Goal: Check status: Check status

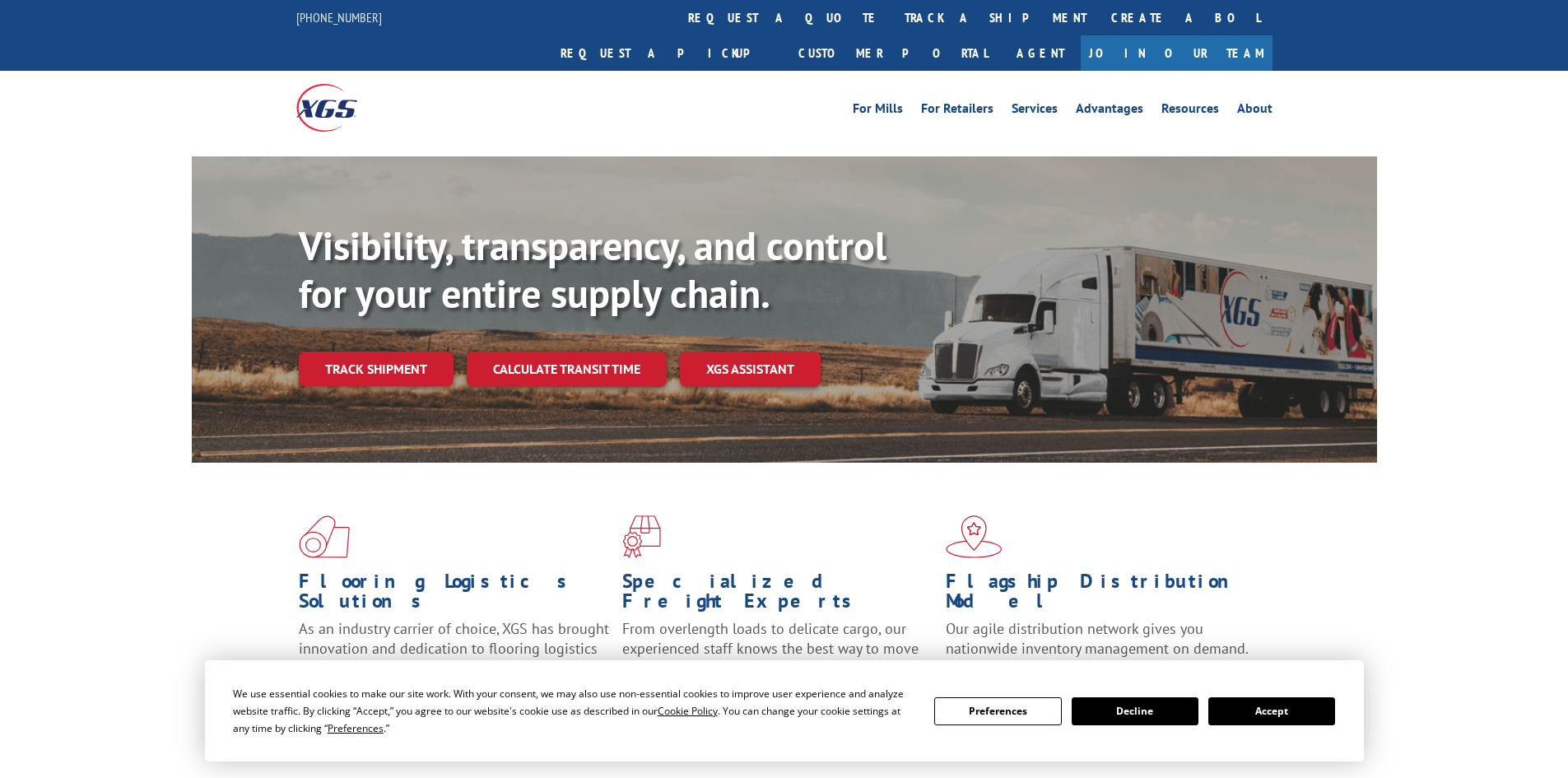
click at [892, 22] on link "track a shipment" at bounding box center [995, 17] width 207 height 35
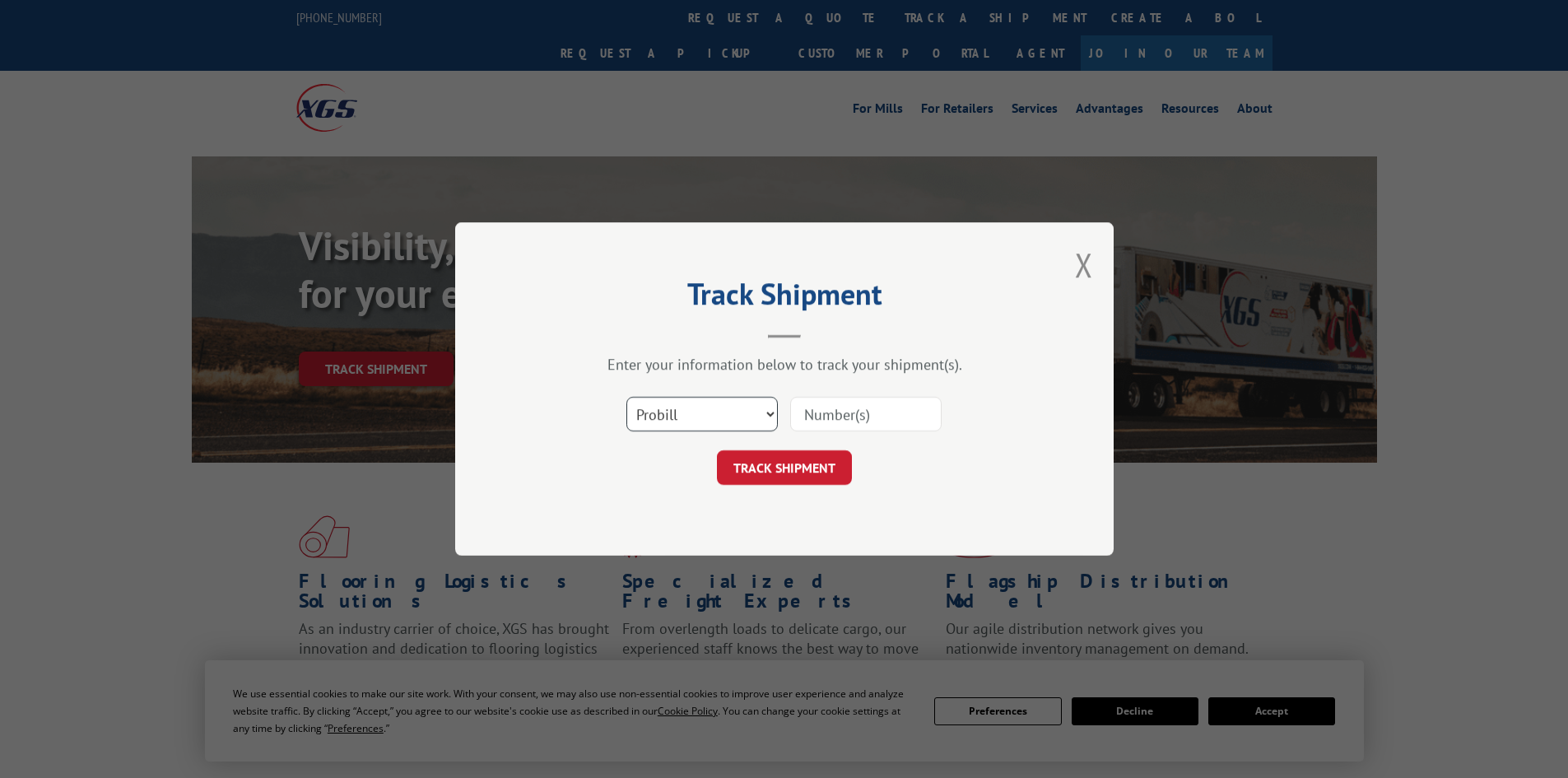
click at [699, 411] on select "Select category... Probill BOL PO" at bounding box center [703, 414] width 152 height 35
select select "bol"
click at [627, 397] on select "Select category... Probill BOL PO" at bounding box center [703, 414] width 152 height 35
paste input "7069187"
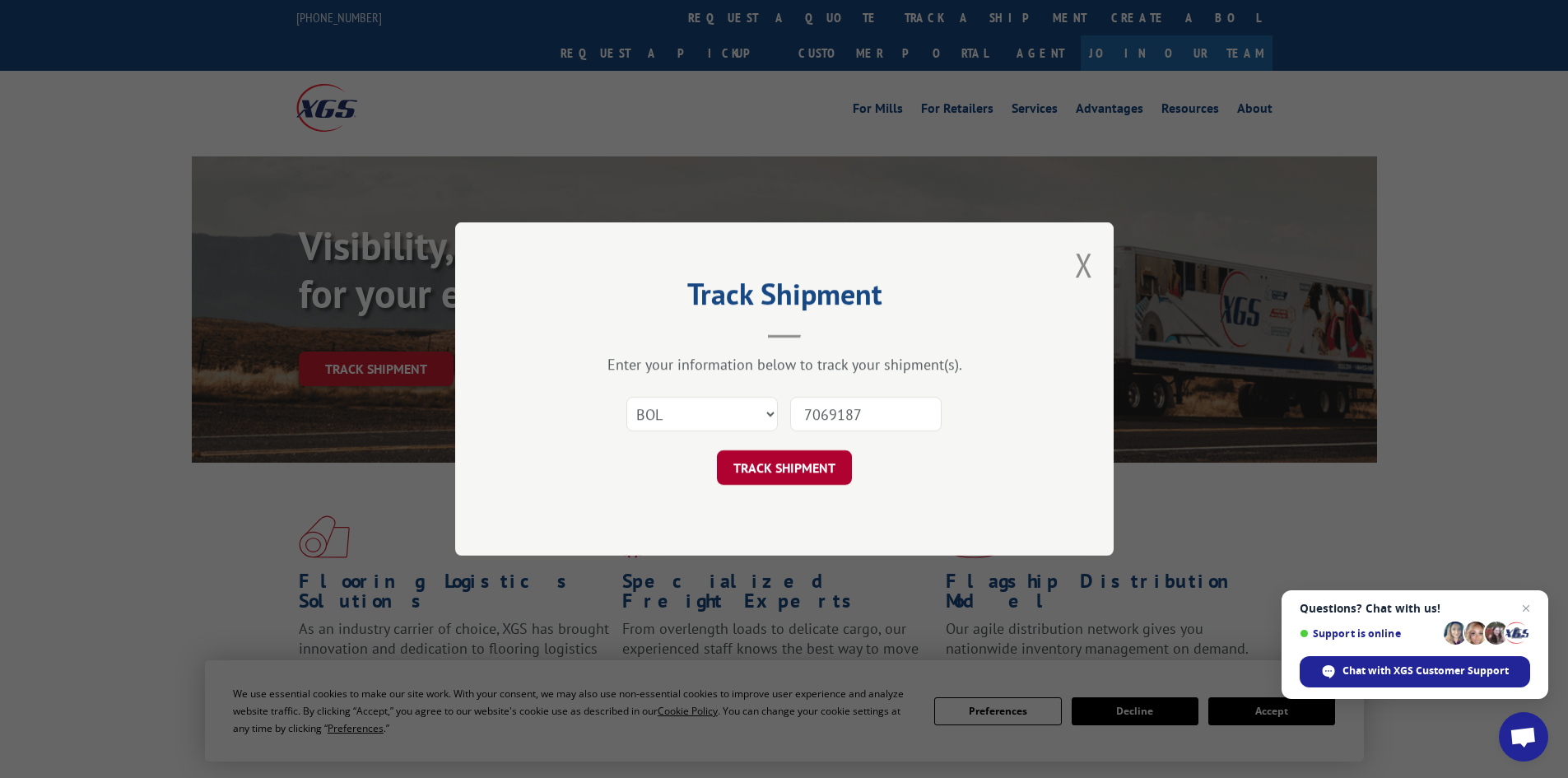
type input "7069187"
click at [838, 465] on button "TRACK SHIPMENT" at bounding box center [784, 467] width 135 height 35
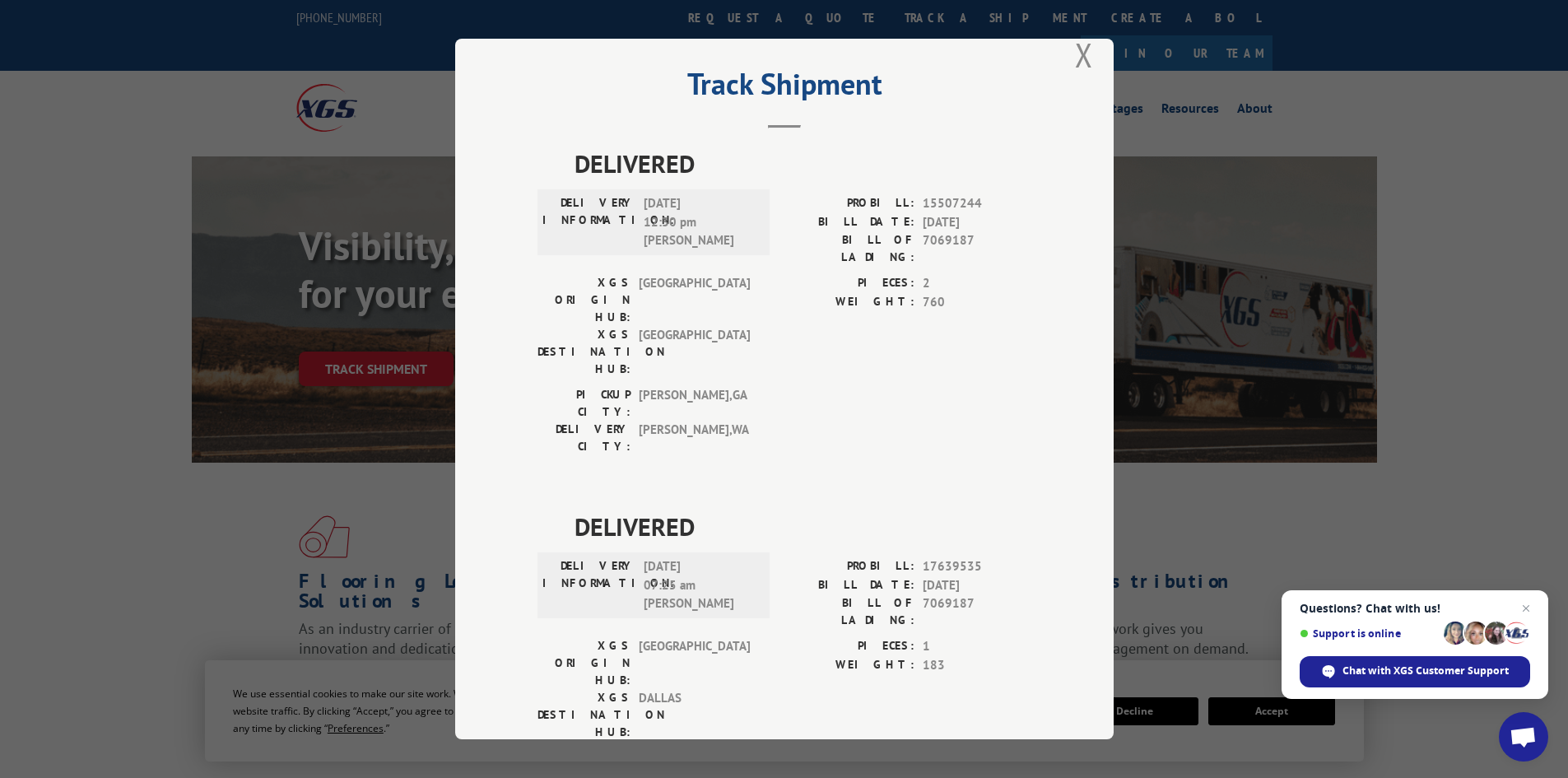
scroll to position [41, 0]
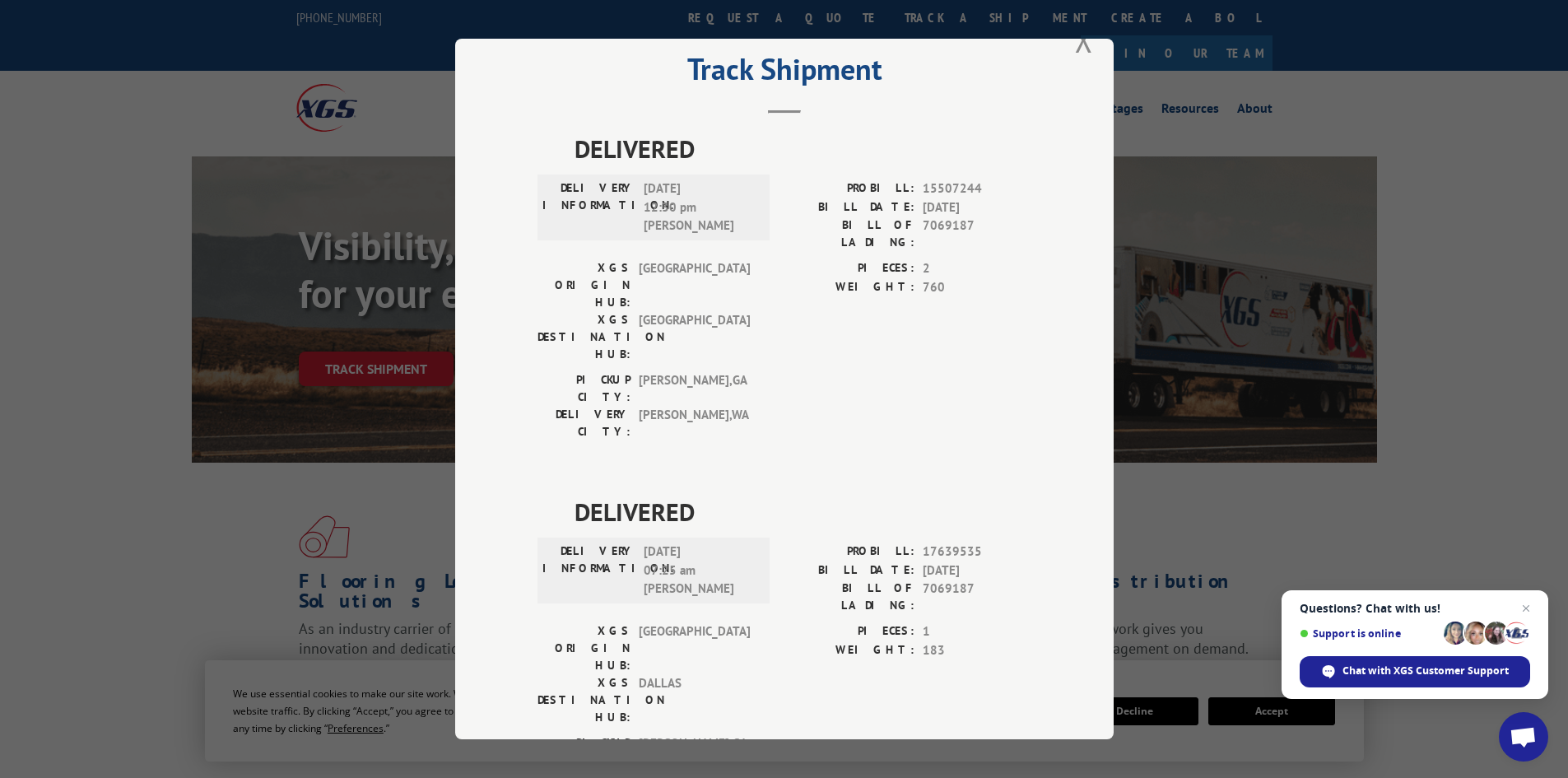
click at [1264, 444] on div "Track Shipment DELIVERED DELIVERY INFORMATION: [DATE] 12:30 pm [PERSON_NAME]: 1…" at bounding box center [784, 389] width 1568 height 778
